Goal: Task Accomplishment & Management: Manage account settings

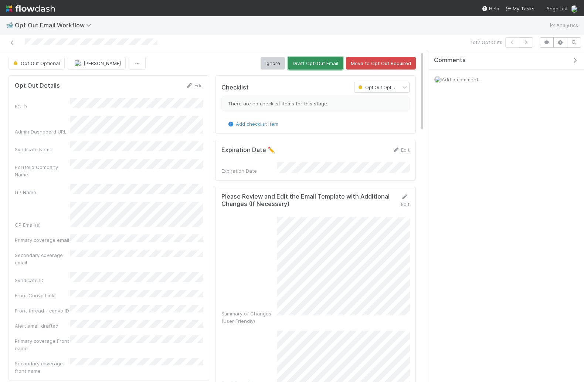
click at [315, 60] on button "Draft Opt-Out Email" at bounding box center [315, 63] width 55 height 13
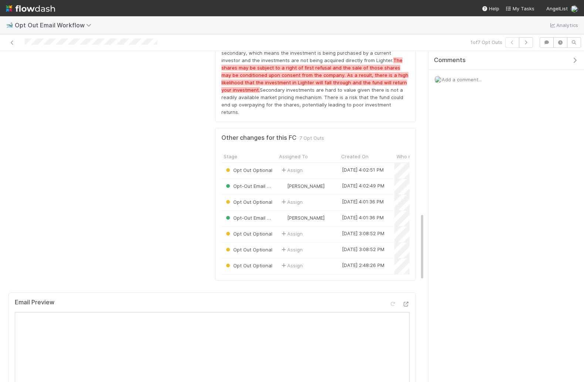
scroll to position [728, 0]
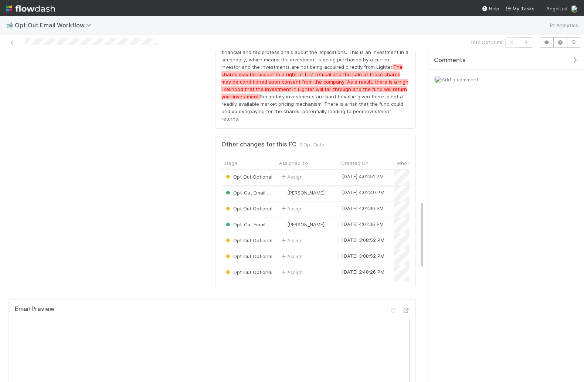
click at [313, 170] on div "Assign" at bounding box center [308, 178] width 62 height 16
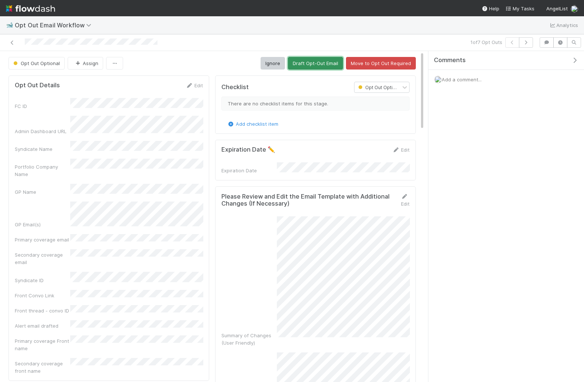
click at [337, 61] on button "Draft Opt-Out Email" at bounding box center [315, 63] width 55 height 13
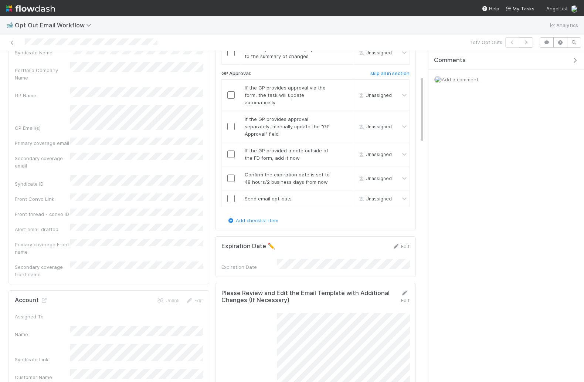
scroll to position [123, 0]
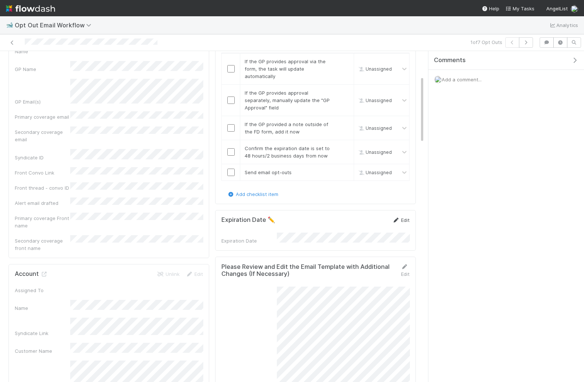
click at [405, 217] on link "Edit" at bounding box center [400, 220] width 17 height 6
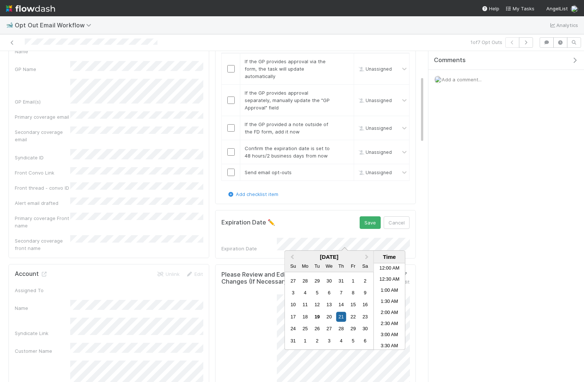
scroll to position [317, 0]
click at [343, 315] on div "21" at bounding box center [341, 317] width 10 height 10
click at [388, 339] on li "10:00 PM" at bounding box center [389, 339] width 31 height 11
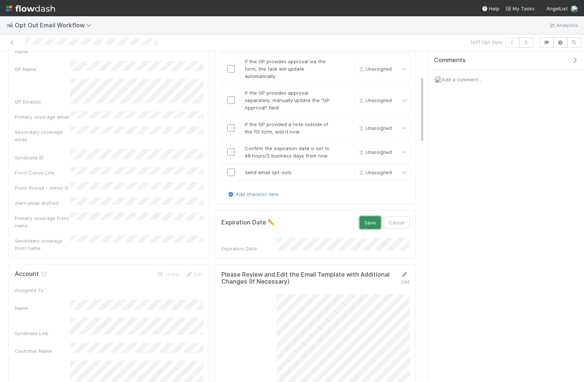
click at [368, 220] on button "Save" at bounding box center [370, 222] width 21 height 13
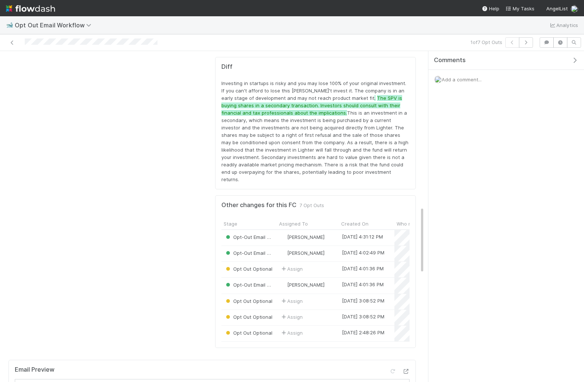
scroll to position [885, 0]
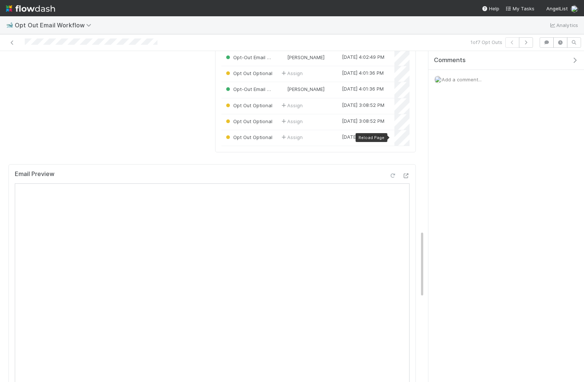
click at [391, 173] on icon at bounding box center [392, 175] width 7 height 5
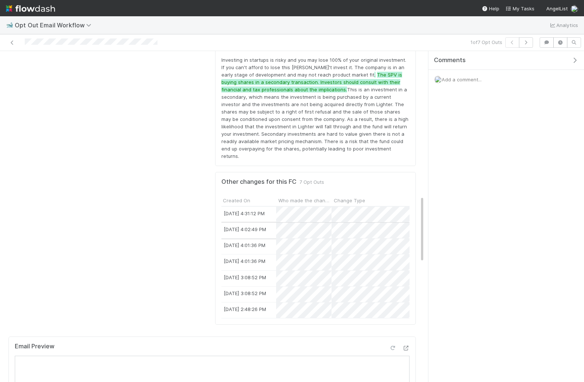
scroll to position [0, 0]
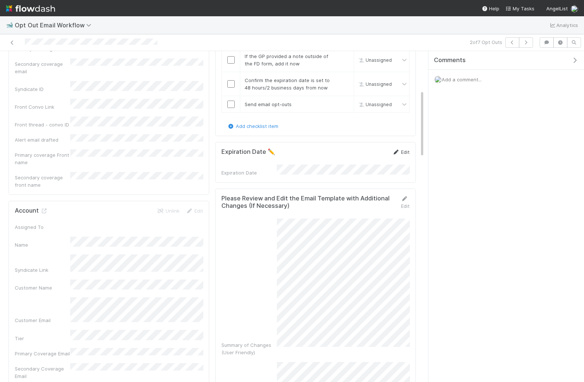
click at [404, 149] on link "Edit" at bounding box center [400, 152] width 17 height 6
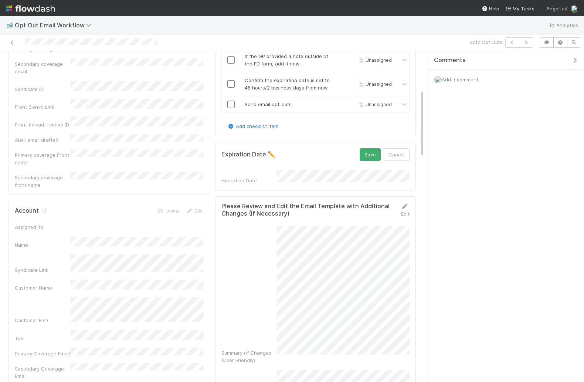
click at [246, 176] on div "Expiration Date" at bounding box center [316, 177] width 188 height 14
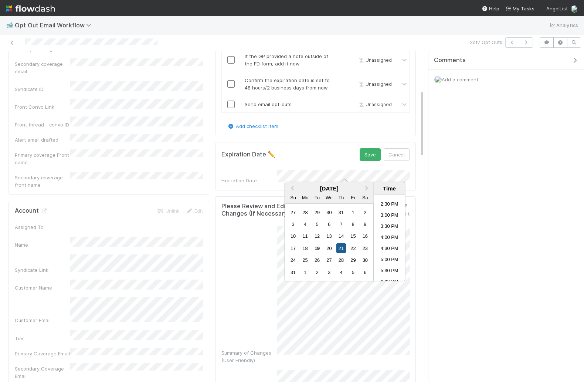
click at [344, 246] on div "21" at bounding box center [341, 248] width 10 height 10
click at [390, 257] on li "10:00 PM" at bounding box center [389, 259] width 31 height 11
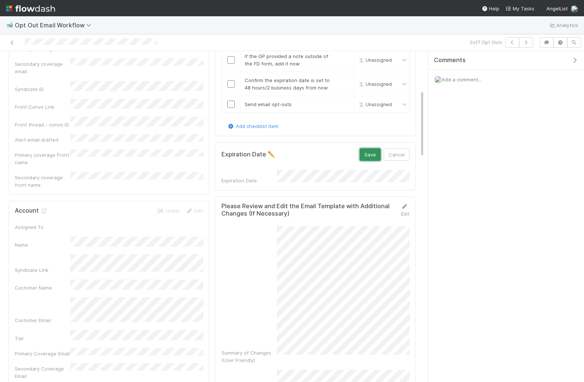
click at [373, 151] on button "Save" at bounding box center [370, 154] width 21 height 13
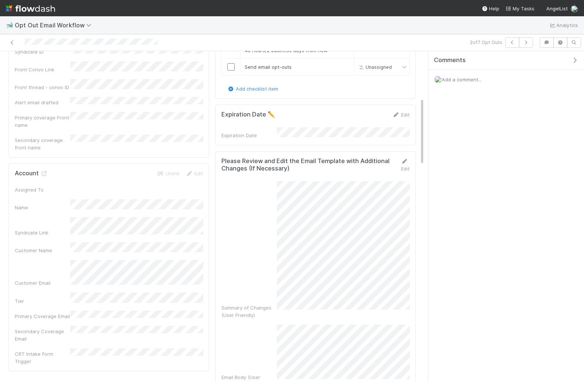
scroll to position [216, 0]
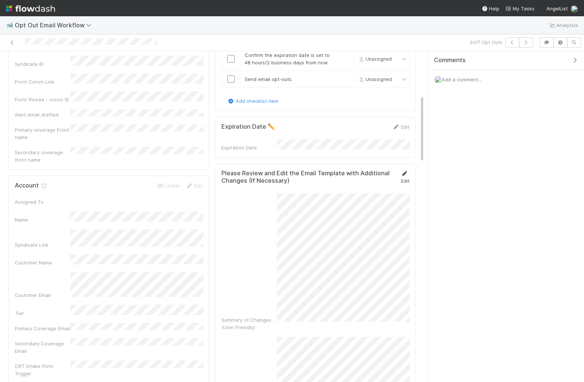
click at [406, 171] on icon at bounding box center [404, 173] width 7 height 5
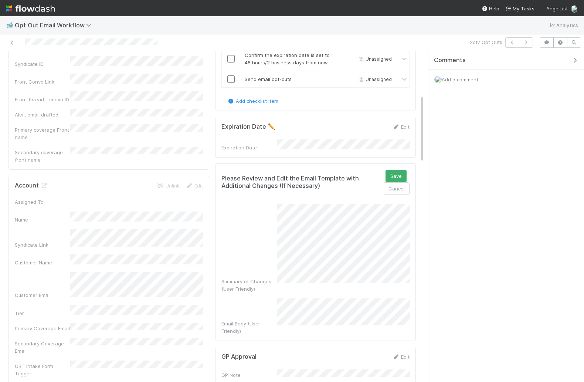
click at [412, 274] on div "Please Review and Edit the Email Template with Additional Changes (If Necessary…" at bounding box center [315, 251] width 201 height 177
click at [397, 171] on button "Save" at bounding box center [396, 176] width 21 height 13
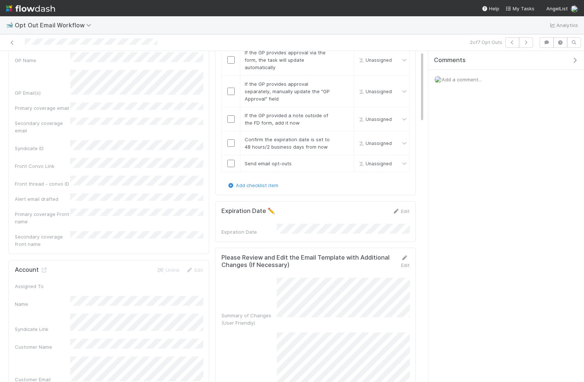
scroll to position [0, 0]
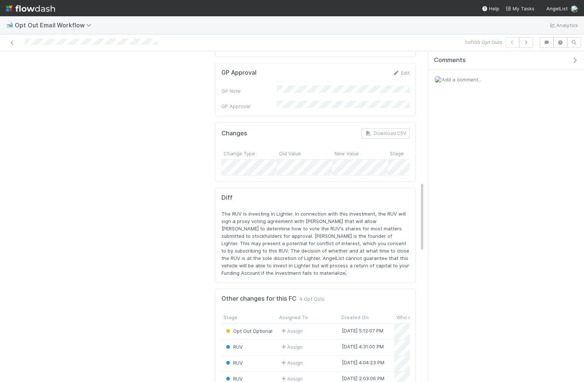
scroll to position [675, 0]
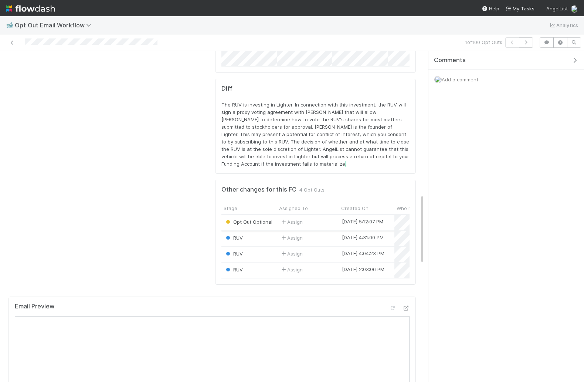
click at [321, 215] on div "Assign" at bounding box center [308, 223] width 62 height 16
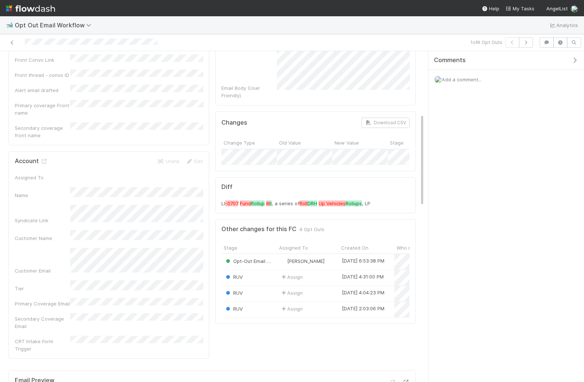
scroll to position [220, 0]
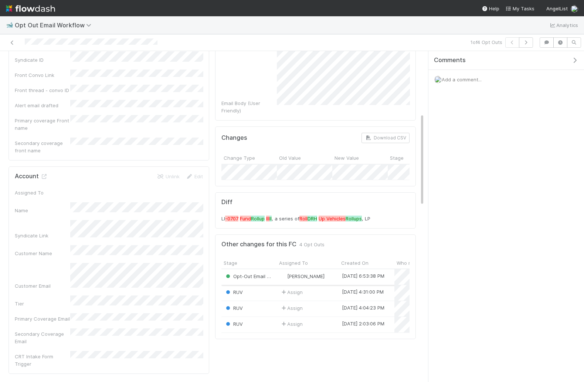
click at [338, 269] on div "[PERSON_NAME]" at bounding box center [308, 277] width 62 height 16
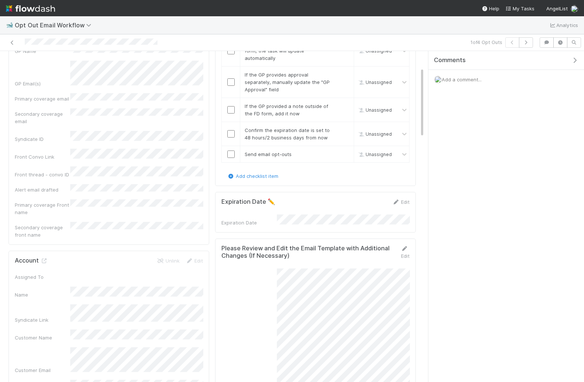
scroll to position [152, 0]
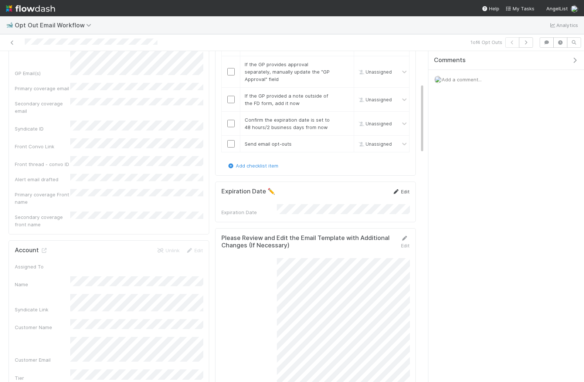
click at [402, 189] on link "Edit" at bounding box center [400, 192] width 17 height 6
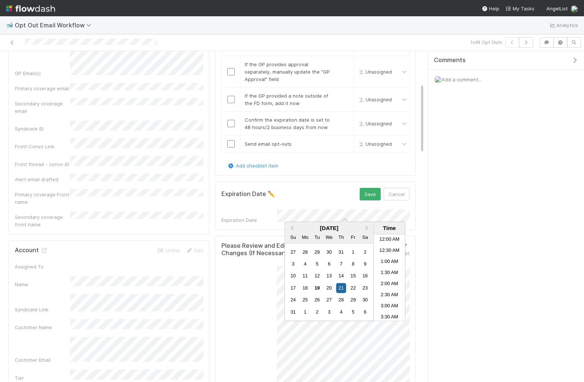
scroll to position [373, 0]
click at [342, 288] on div "21" at bounding box center [341, 288] width 10 height 10
click at [385, 281] on li "10:00 PM" at bounding box center [389, 281] width 31 height 11
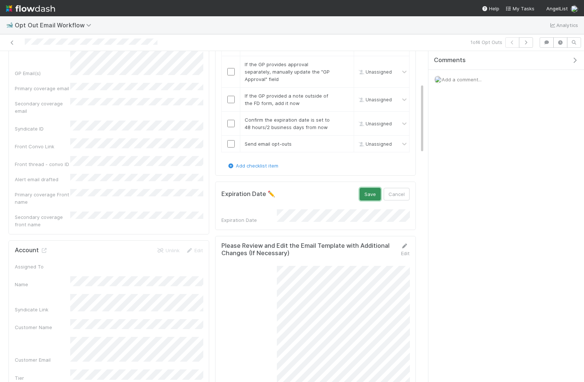
click at [365, 192] on button "Save" at bounding box center [370, 194] width 21 height 13
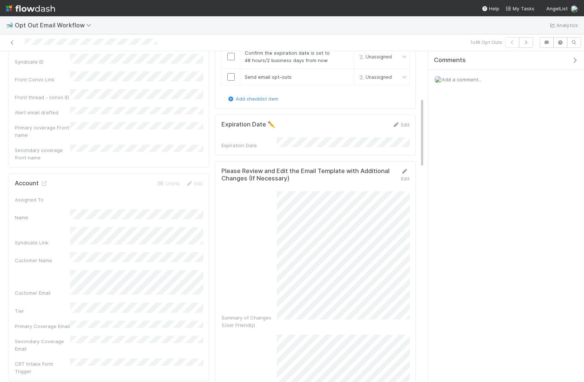
scroll to position [222, 0]
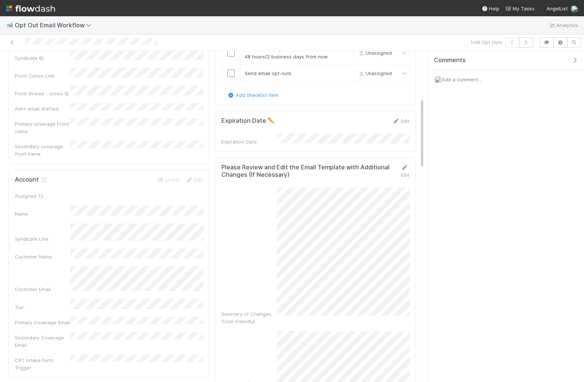
click at [403, 165] on div "Edit" at bounding box center [403, 171] width 13 height 15
click at [405, 165] on icon at bounding box center [404, 167] width 7 height 5
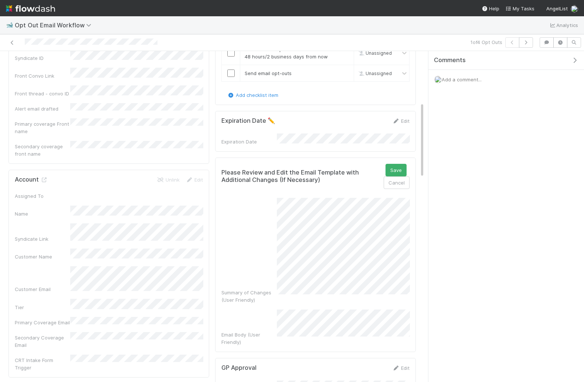
click at [417, 284] on div "Checklist Opt-Out Email Draft Send email to GP: skip all in section If there ar…" at bounding box center [315, 273] width 207 height 847
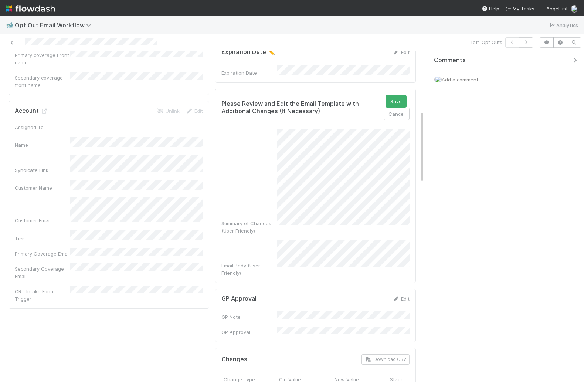
scroll to position [261, 0]
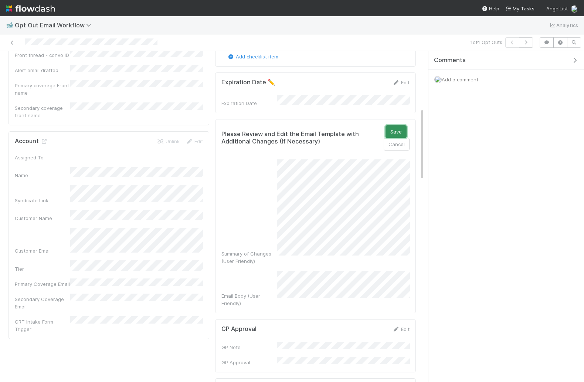
click at [399, 125] on button "Save" at bounding box center [396, 131] width 21 height 13
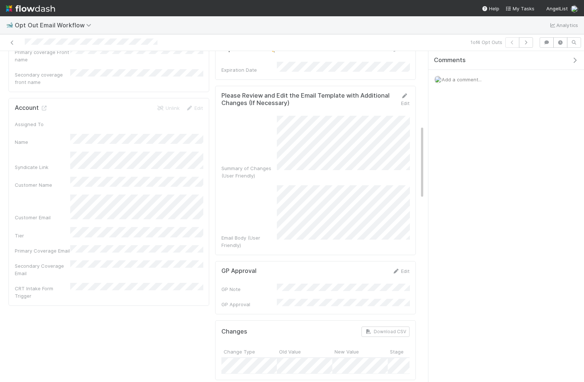
scroll to position [288, 0]
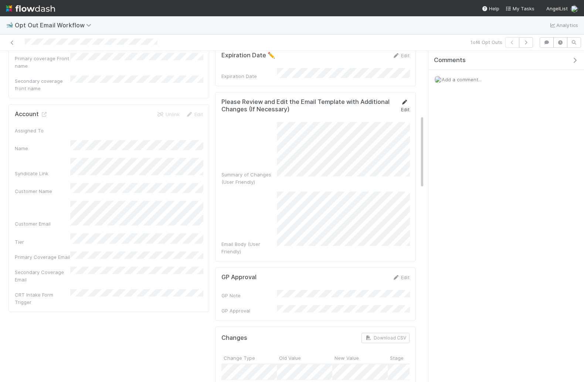
click at [408, 100] on icon at bounding box center [404, 102] width 7 height 5
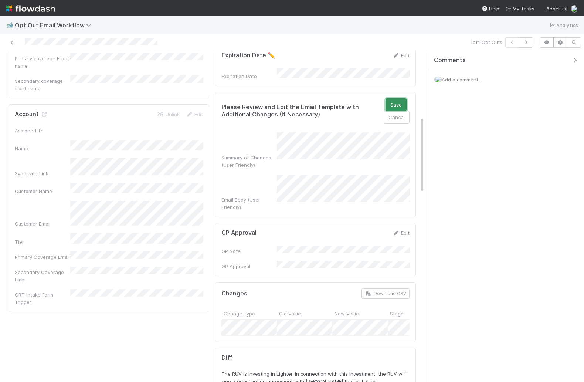
click at [393, 98] on button "Save" at bounding box center [396, 104] width 21 height 13
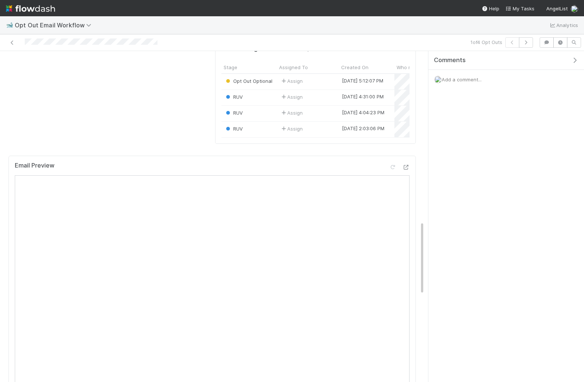
scroll to position [765, 0]
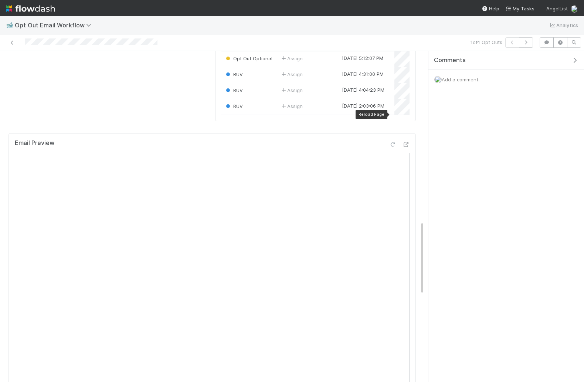
click at [394, 142] on icon at bounding box center [392, 144] width 7 height 5
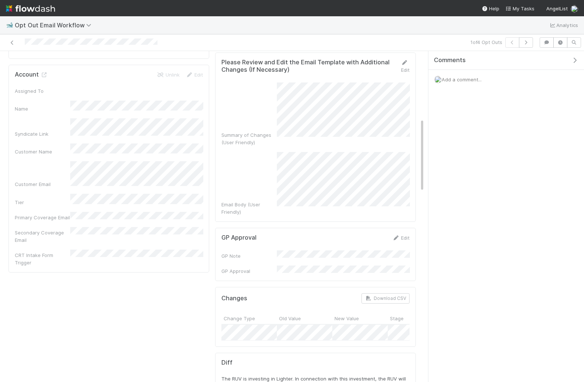
scroll to position [269, 0]
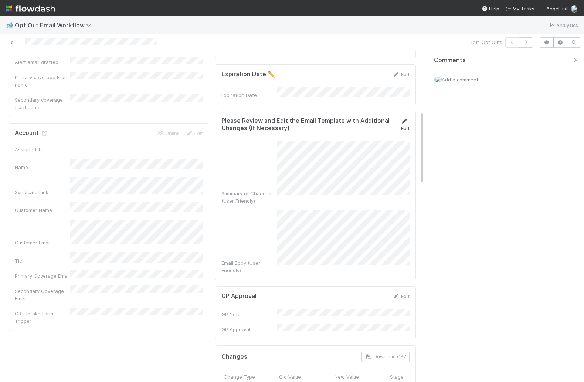
click at [405, 119] on icon at bounding box center [404, 121] width 7 height 5
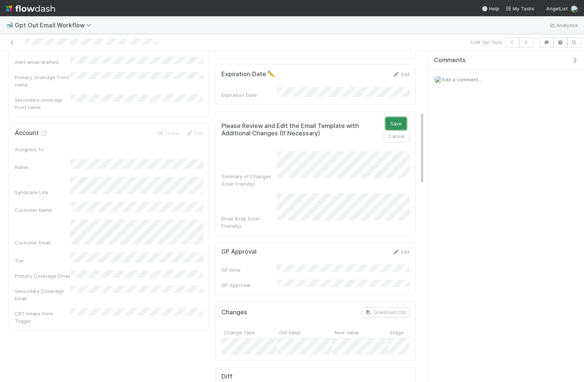
click at [394, 120] on button "Save" at bounding box center [396, 123] width 21 height 13
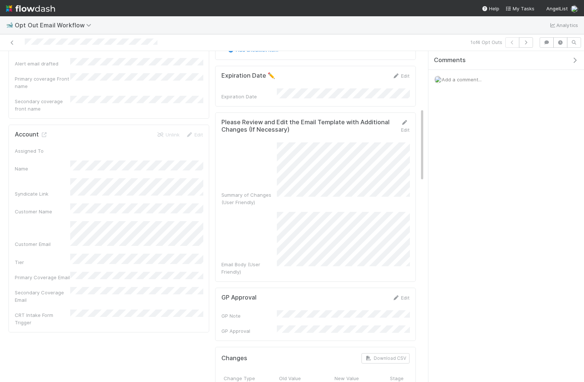
scroll to position [243, 0]
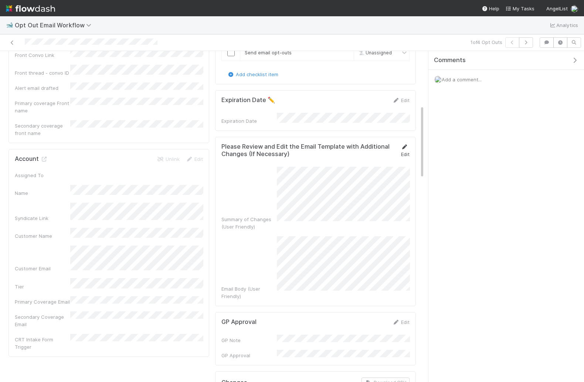
click at [406, 145] on icon at bounding box center [404, 147] width 7 height 5
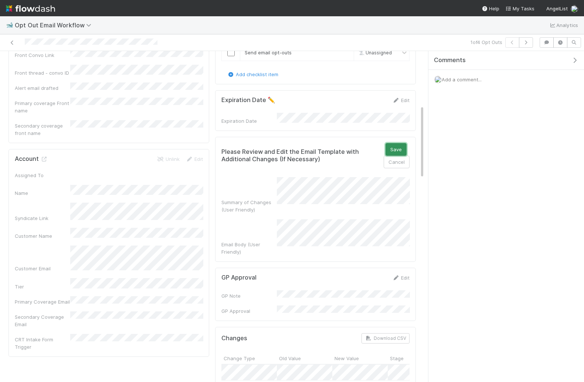
click at [396, 143] on button "Save" at bounding box center [396, 149] width 21 height 13
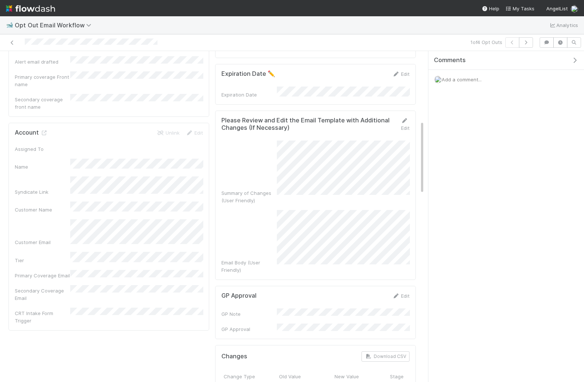
scroll to position [267, 0]
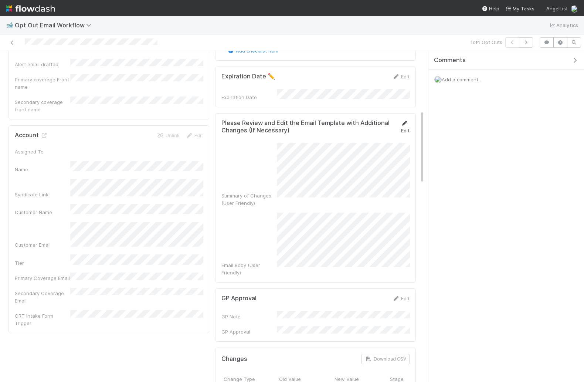
click at [403, 121] on icon at bounding box center [404, 123] width 7 height 5
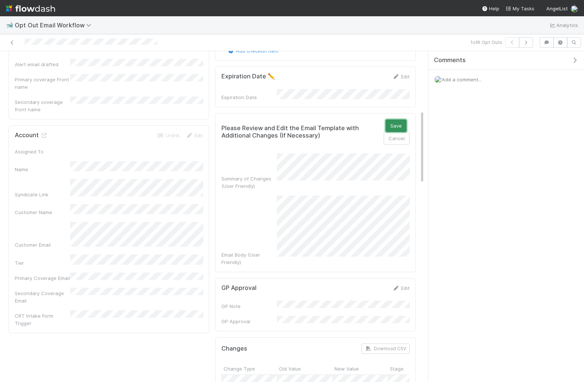
click at [397, 119] on button "Save" at bounding box center [396, 125] width 21 height 13
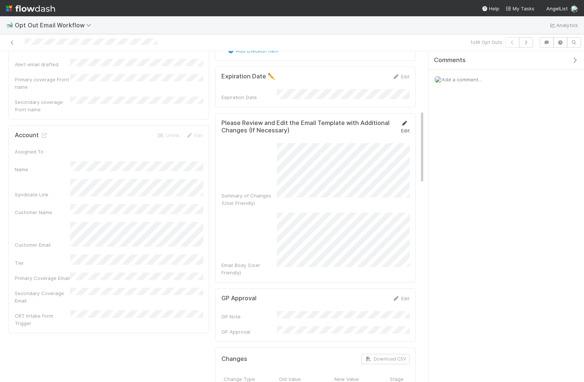
click at [403, 121] on icon at bounding box center [404, 123] width 7 height 5
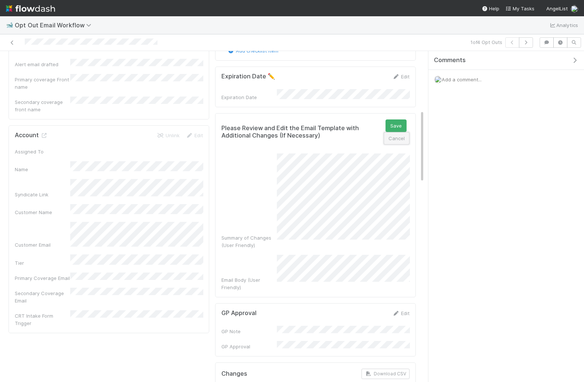
click at [402, 132] on button "Cancel" at bounding box center [397, 138] width 26 height 13
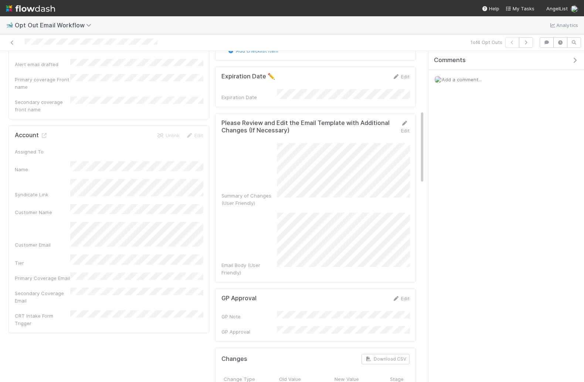
scroll to position [0, 0]
